Goal: Go to known website: Access a specific website the user already knows

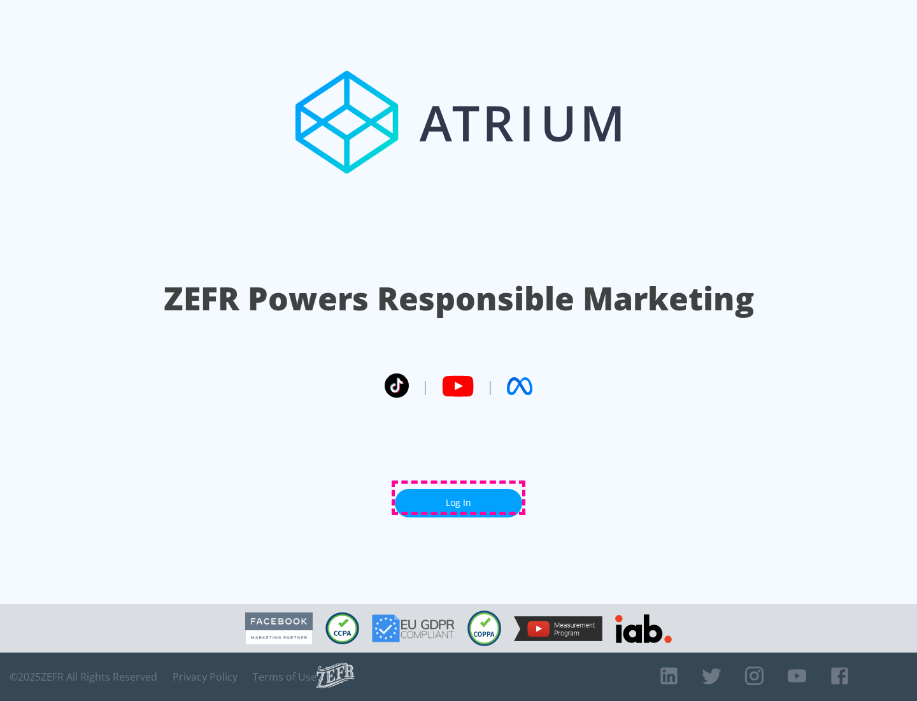
click at [459, 497] on link "Log In" at bounding box center [458, 503] width 127 height 29
